Goal: Task Accomplishment & Management: Complete application form

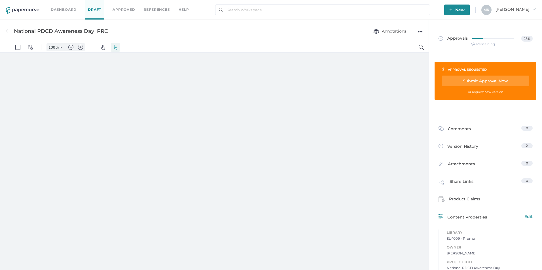
type input "125"
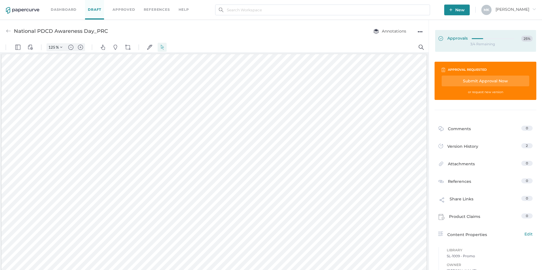
click at [448, 36] on span "Approvals" at bounding box center [452, 39] width 29 height 6
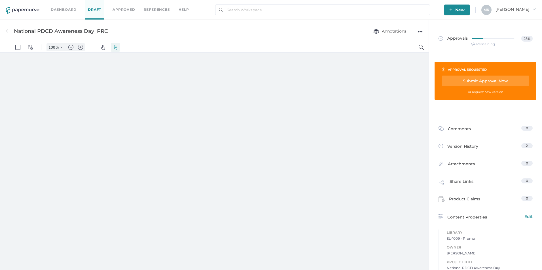
type input "125"
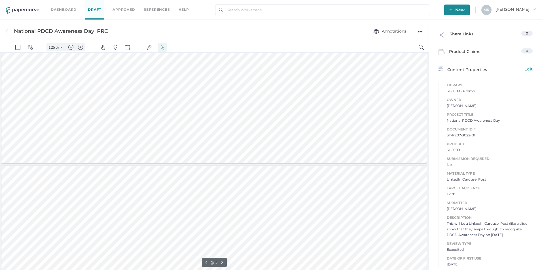
type input "2"
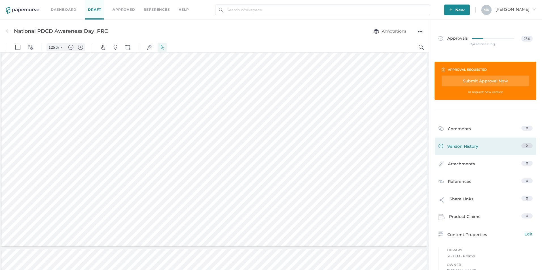
click at [460, 145] on div "Version History" at bounding box center [458, 147] width 40 height 8
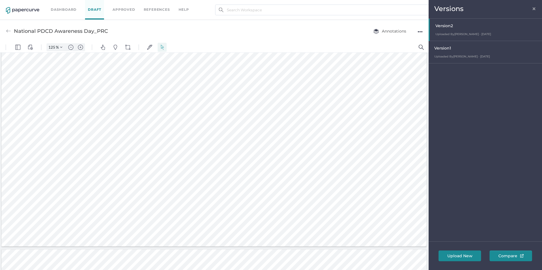
click at [461, 48] on div "Version 1" at bounding box center [486, 49] width 105 height 8
type input "125"
click at [225, 158] on div at bounding box center [213, 194] width 217 height 280
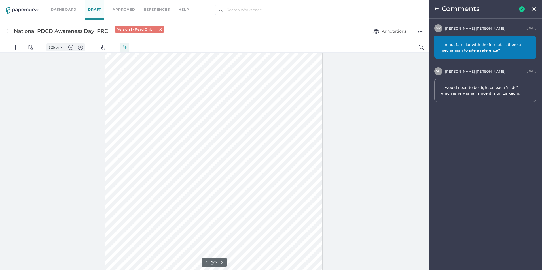
scroll to position [57, 0]
type input "2"
click at [533, 9] on img at bounding box center [534, 9] width 5 height 5
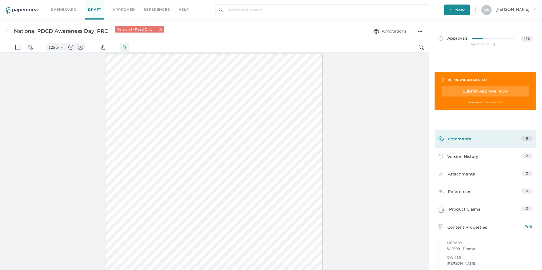
click at [474, 134] on div "Comments 8" at bounding box center [485, 139] width 101 height 18
click at [456, 140] on div "Comments" at bounding box center [454, 140] width 32 height 9
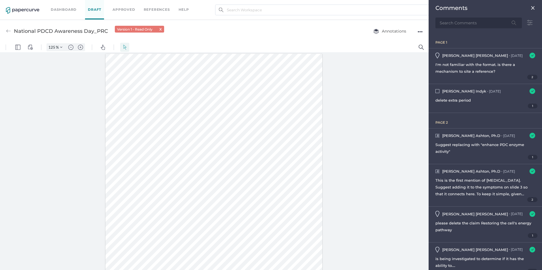
scroll to position [3, 0]
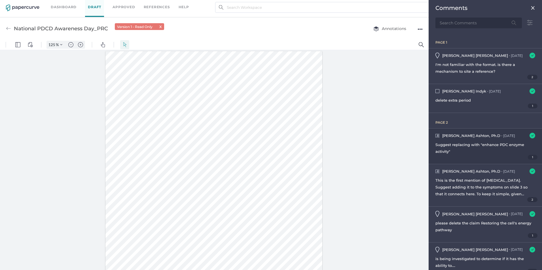
click at [457, 141] on div "Kyle Ashton, Ph.D ● Oct 7 October 7, 2025 at 1:48pm Resolved ● Read only Sugges…" at bounding box center [484, 146] width 113 height 35
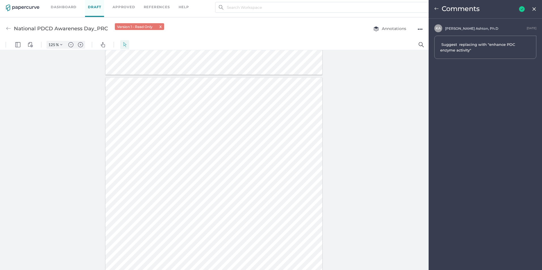
click at [69, 8] on link "Dashboard" at bounding box center [64, 7] width 26 height 6
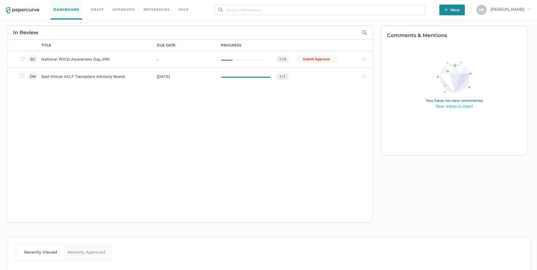
click at [80, 59] on div "National PDCD Awareness Day_PRC" at bounding box center [95, 59] width 109 height 7
click at [89, 57] on div "National PDCD Awareness Day_PRC" at bounding box center [95, 59] width 109 height 7
click at [89, 59] on div "National PDCD Awareness Day_PRC" at bounding box center [95, 59] width 109 height 7
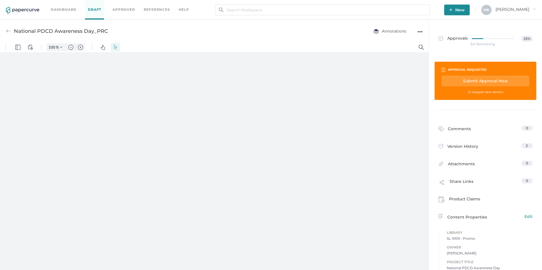
type input "125"
type input "4"
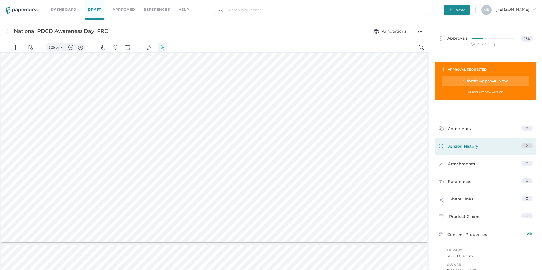
click at [514, 148] on link "Version History 2" at bounding box center [485, 147] width 94 height 8
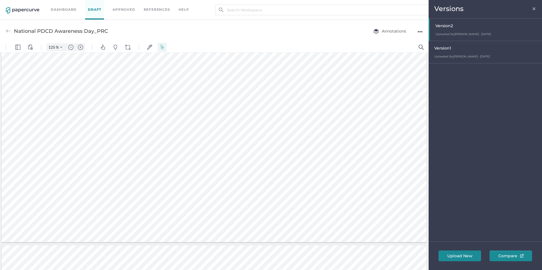
click at [469, 51] on div "Version 1" at bounding box center [486, 49] width 105 height 8
type input "125"
type input "2"
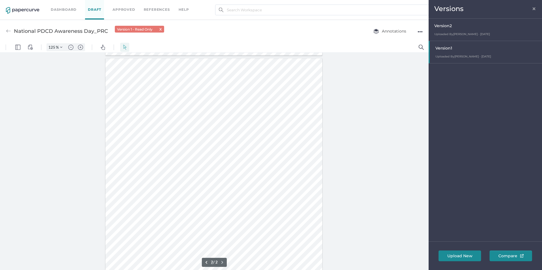
scroll to position [284, 0]
click at [167, 103] on div at bounding box center [213, 194] width 217 height 280
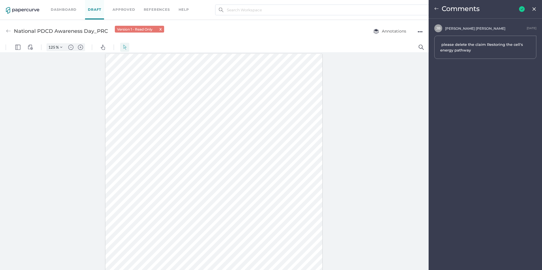
click at [436, 8] on img at bounding box center [436, 9] width 5 height 5
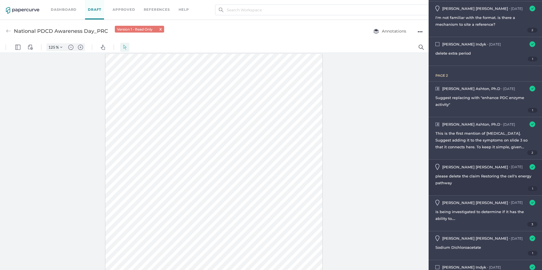
scroll to position [57, 0]
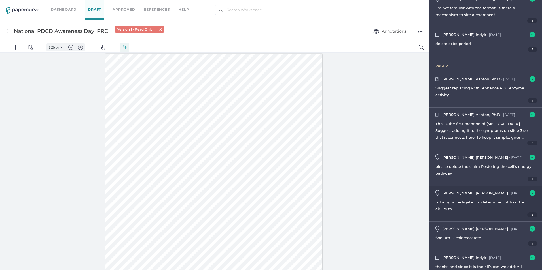
click at [496, 207] on div "is being investigated to determine if it has the ability to...." at bounding box center [485, 206] width 100 height 14
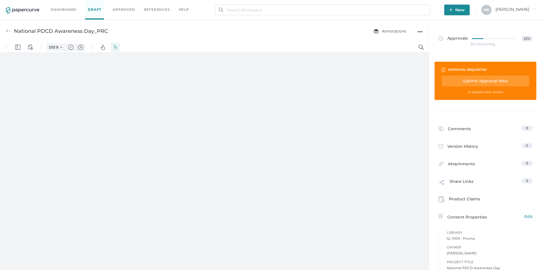
type input "125"
type input "5"
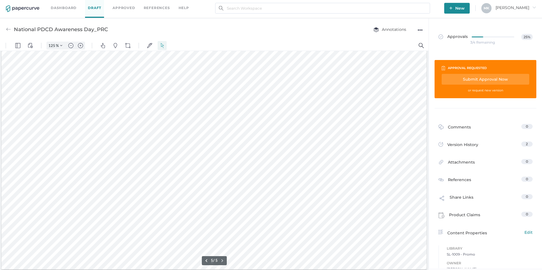
scroll to position [3, 0]
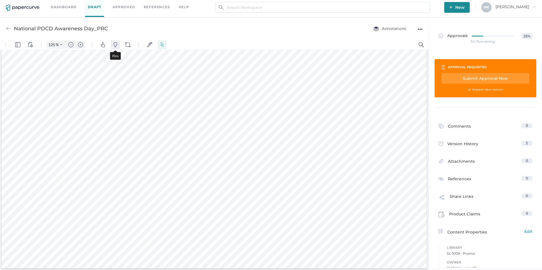
click at [114, 43] on img "Pins" at bounding box center [115, 44] width 5 height 5
click at [405, 222] on div at bounding box center [213, 170] width 425 height 222
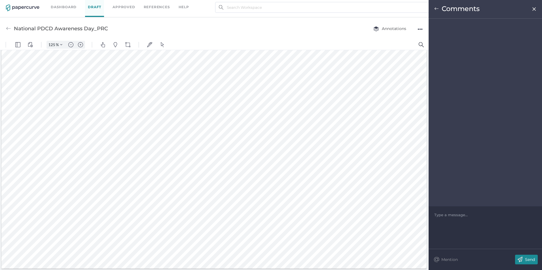
click at [446, 216] on div at bounding box center [485, 215] width 102 height 6
click at [524, 263] on img at bounding box center [520, 260] width 10 height 10
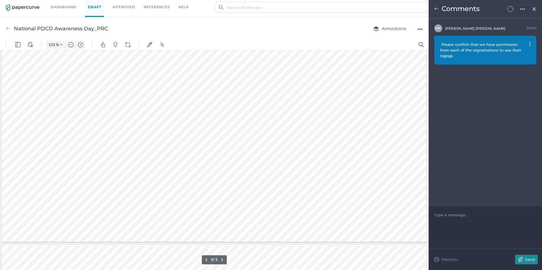
scroll to position [710, 0]
click at [117, 45] on img "Pins" at bounding box center [115, 44] width 5 height 5
click at [294, 158] on div at bounding box center [213, 143] width 425 height 222
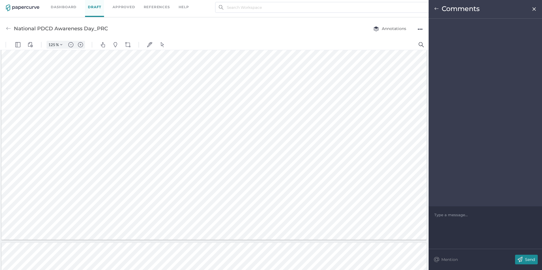
click at [446, 211] on div "Type a message..." at bounding box center [485, 215] width 102 height 17
click at [462, 216] on div at bounding box center [485, 215] width 102 height 6
click at [531, 263] on div "Send" at bounding box center [526, 260] width 23 height 10
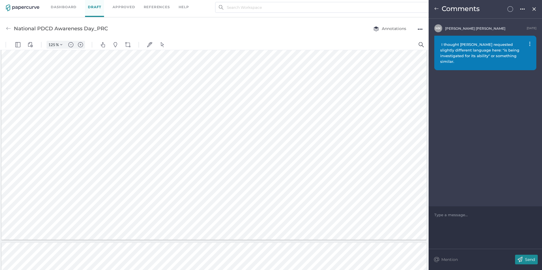
click at [530, 259] on p "Send" at bounding box center [530, 259] width 10 height 5
click at [116, 44] on img "Pins" at bounding box center [115, 44] width 5 height 5
click at [250, 147] on div at bounding box center [213, 174] width 425 height 222
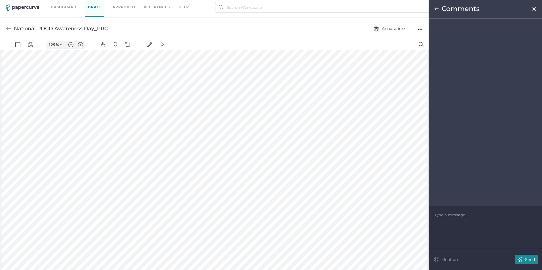
click at [454, 214] on div at bounding box center [485, 215] width 102 height 6
click at [533, 257] on p "Send" at bounding box center [530, 259] width 10 height 5
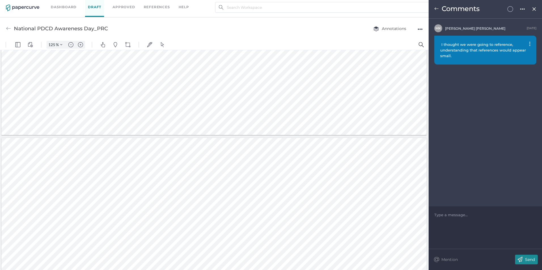
type input "1"
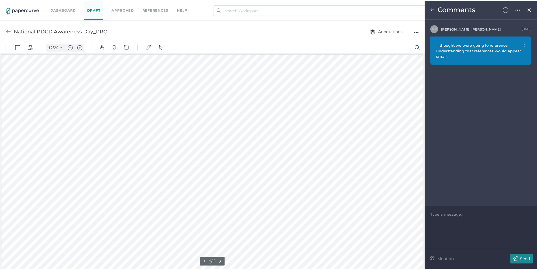
scroll to position [0, 0]
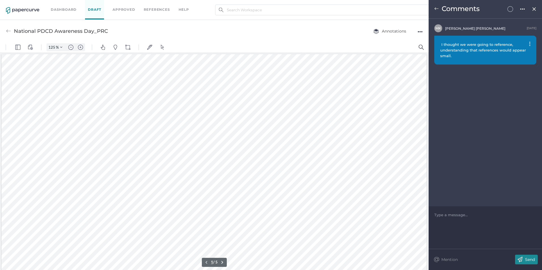
click at [533, 8] on img at bounding box center [534, 9] width 5 height 5
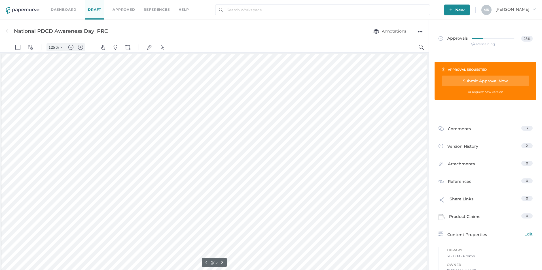
click at [489, 82] on div "Submit Approval Now" at bounding box center [485, 81] width 88 height 11
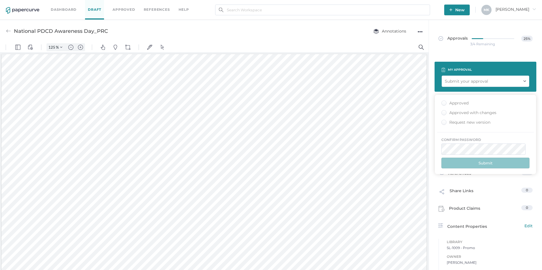
click at [482, 116] on label "Approved with changes" at bounding box center [468, 113] width 55 height 6
click at [443, 111] on input "Approved with changes" at bounding box center [443, 111] width 0 height 0
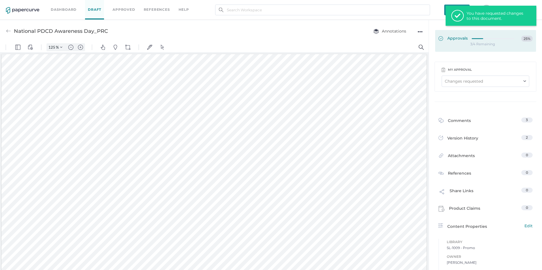
click at [454, 39] on span "Approvals" at bounding box center [452, 39] width 29 height 6
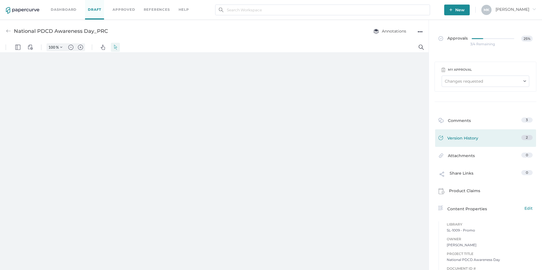
click at [498, 136] on link "Version History 2" at bounding box center [485, 139] width 94 height 8
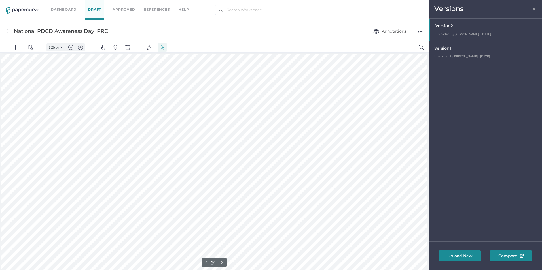
click at [478, 54] on div "Version 1 Uploaded By Sue Clement · Oct 7 October 7, 2025 at 8:59 am" at bounding box center [484, 52] width 113 height 22
type input "125"
click at [266, 151] on div at bounding box center [213, 194] width 217 height 280
click at [461, 56] on span "Uploaded By Sue Clement · Oct 7" at bounding box center [463, 57] width 56 height 4
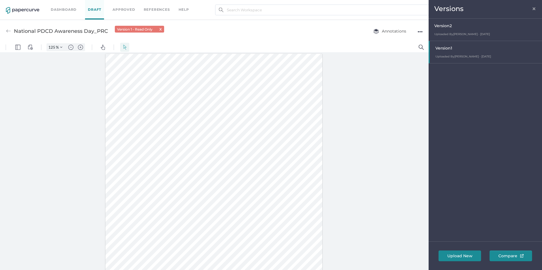
click at [532, 7] on span "×" at bounding box center [534, 8] width 5 height 5
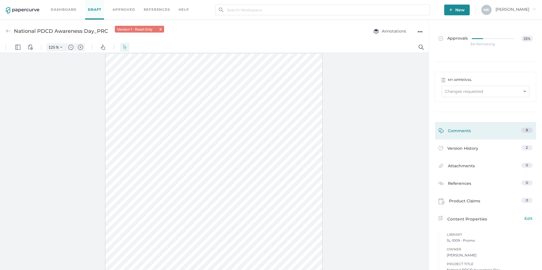
click at [459, 128] on div "Comments" at bounding box center [454, 132] width 32 height 9
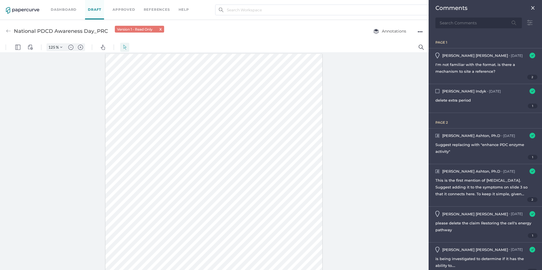
scroll to position [3, 0]
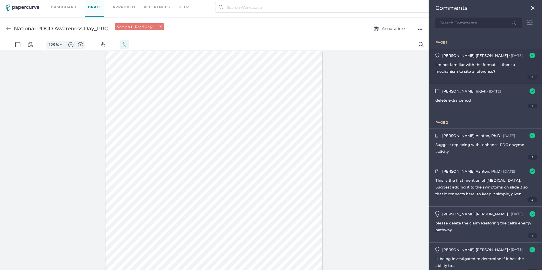
click at [464, 69] on div "I'm not familiar with the format. is there a mechanism to site a reference?" at bounding box center [485, 68] width 100 height 14
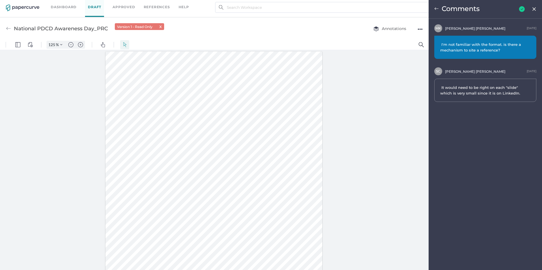
click at [533, 9] on img at bounding box center [534, 9] width 5 height 5
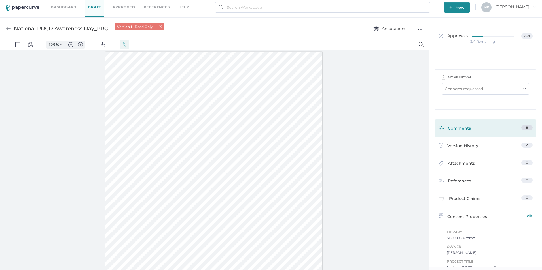
click at [507, 128] on link "Comments 8" at bounding box center [485, 129] width 94 height 9
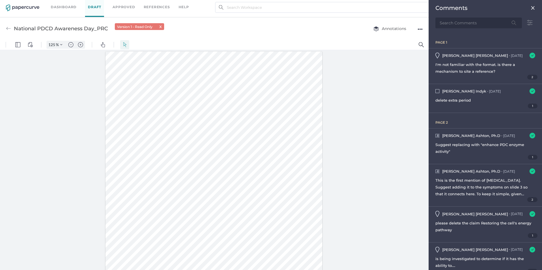
click at [530, 7] on img at bounding box center [532, 8] width 5 height 5
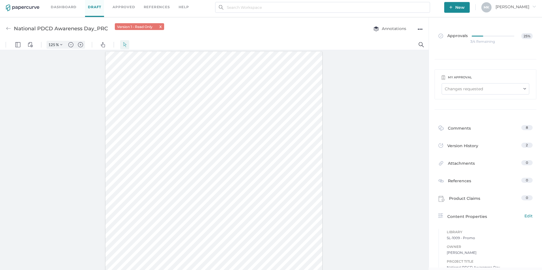
click at [70, 9] on link "Dashboard" at bounding box center [64, 7] width 26 height 6
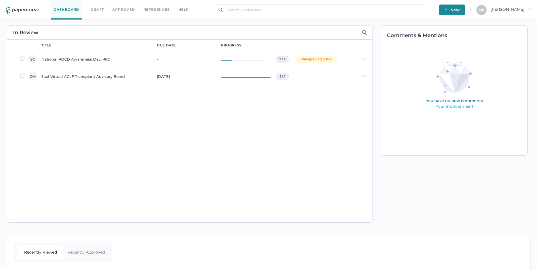
click at [94, 61] on div "National PDCD Awareness Day_PRC" at bounding box center [95, 59] width 109 height 7
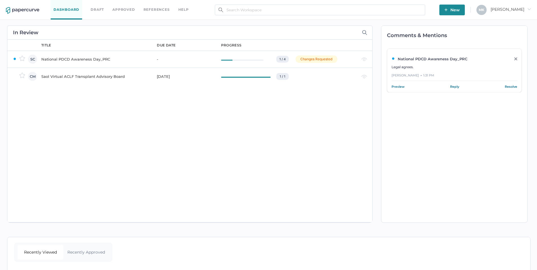
click at [71, 8] on link "Dashboard" at bounding box center [66, 10] width 31 height 20
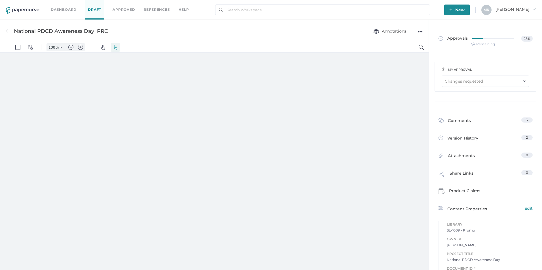
type input "125"
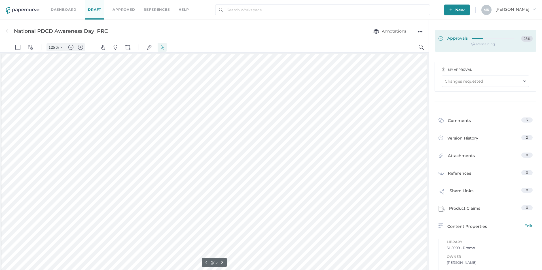
click at [452, 38] on span "Approvals" at bounding box center [452, 39] width 29 height 6
